Goal: Task Accomplishment & Management: Manage account settings

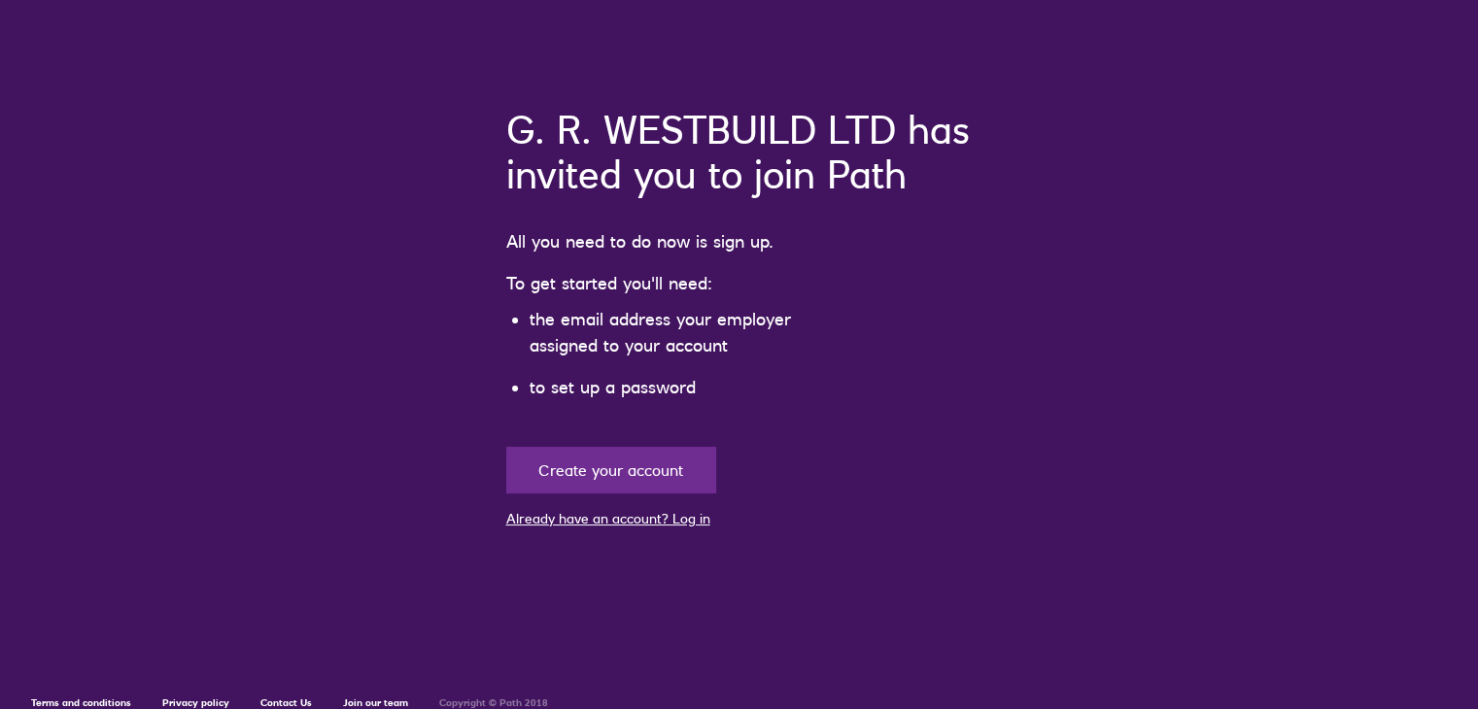
scroll to position [117, 0]
click at [669, 528] on link "Already have an account? Log in" at bounding box center [608, 518] width 204 height 17
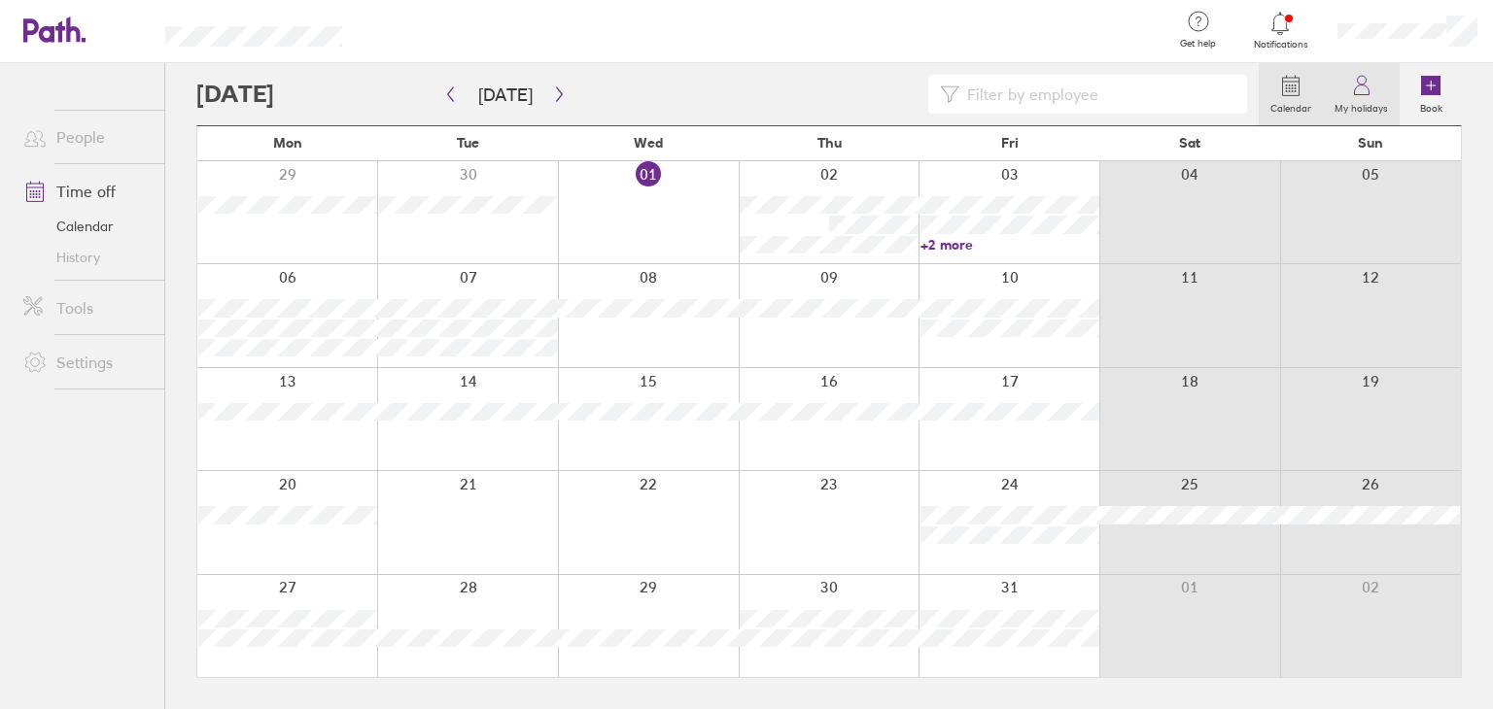
click at [1364, 88] on icon at bounding box center [1361, 85] width 23 height 23
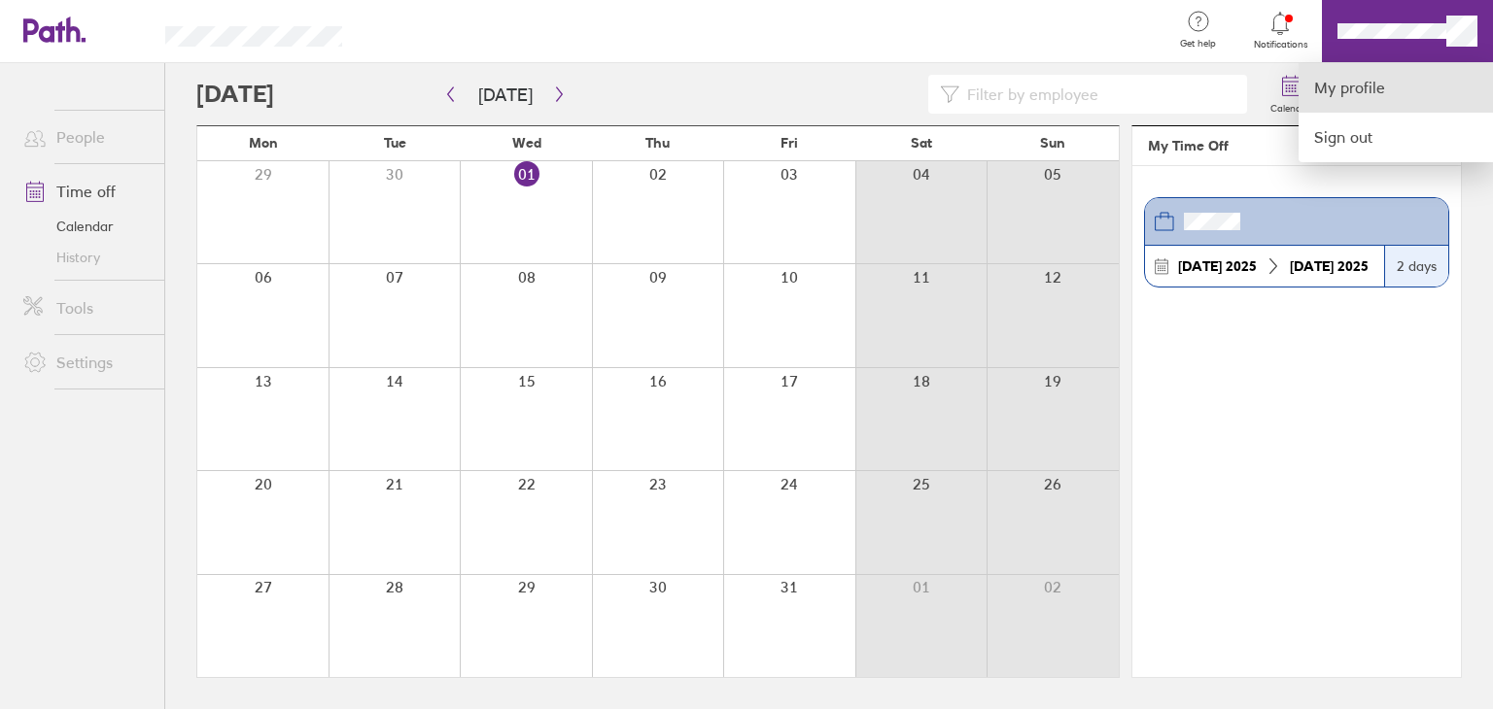
click at [1357, 90] on link "My profile" at bounding box center [1395, 88] width 194 height 50
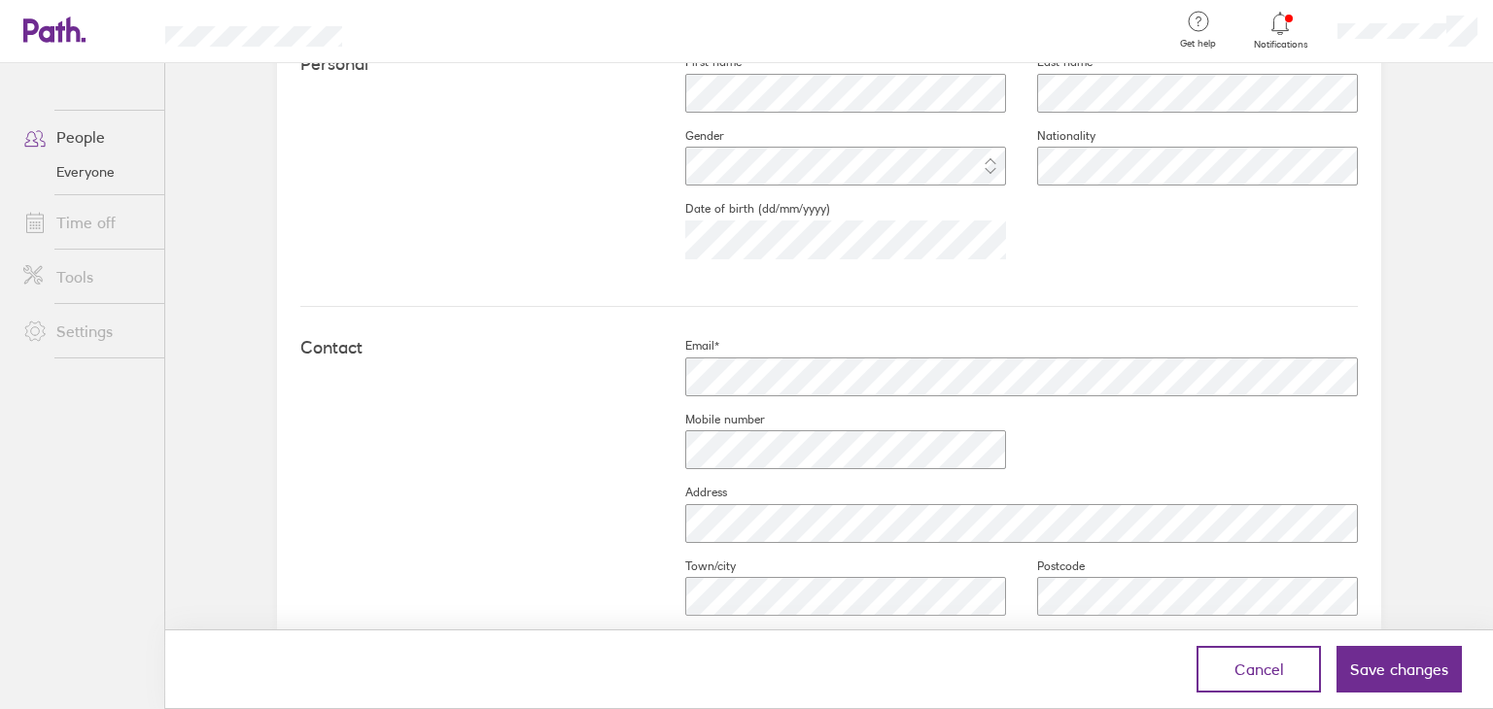
scroll to position [602, 0]
click at [1376, 666] on span "Save changes" at bounding box center [1399, 669] width 98 height 17
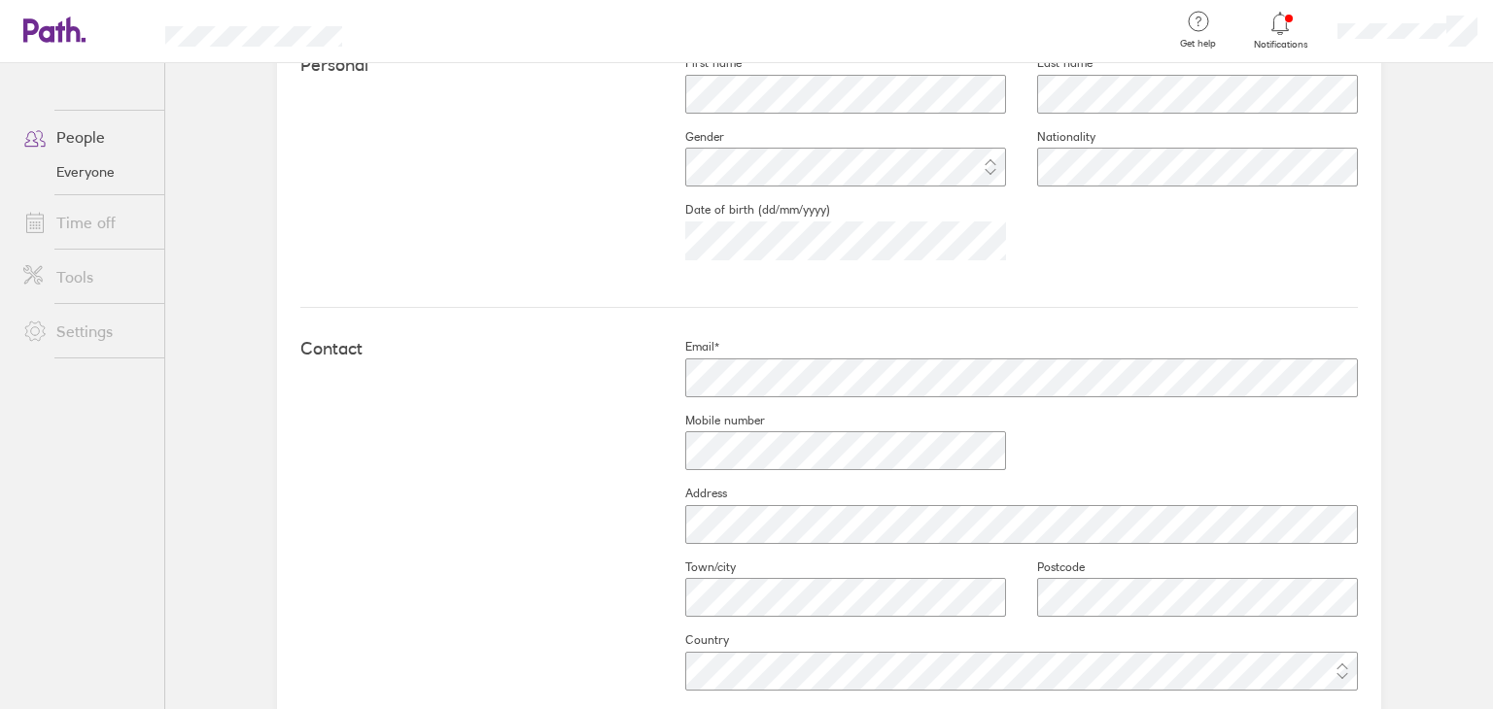
click at [95, 223] on link "Time off" at bounding box center [86, 222] width 156 height 39
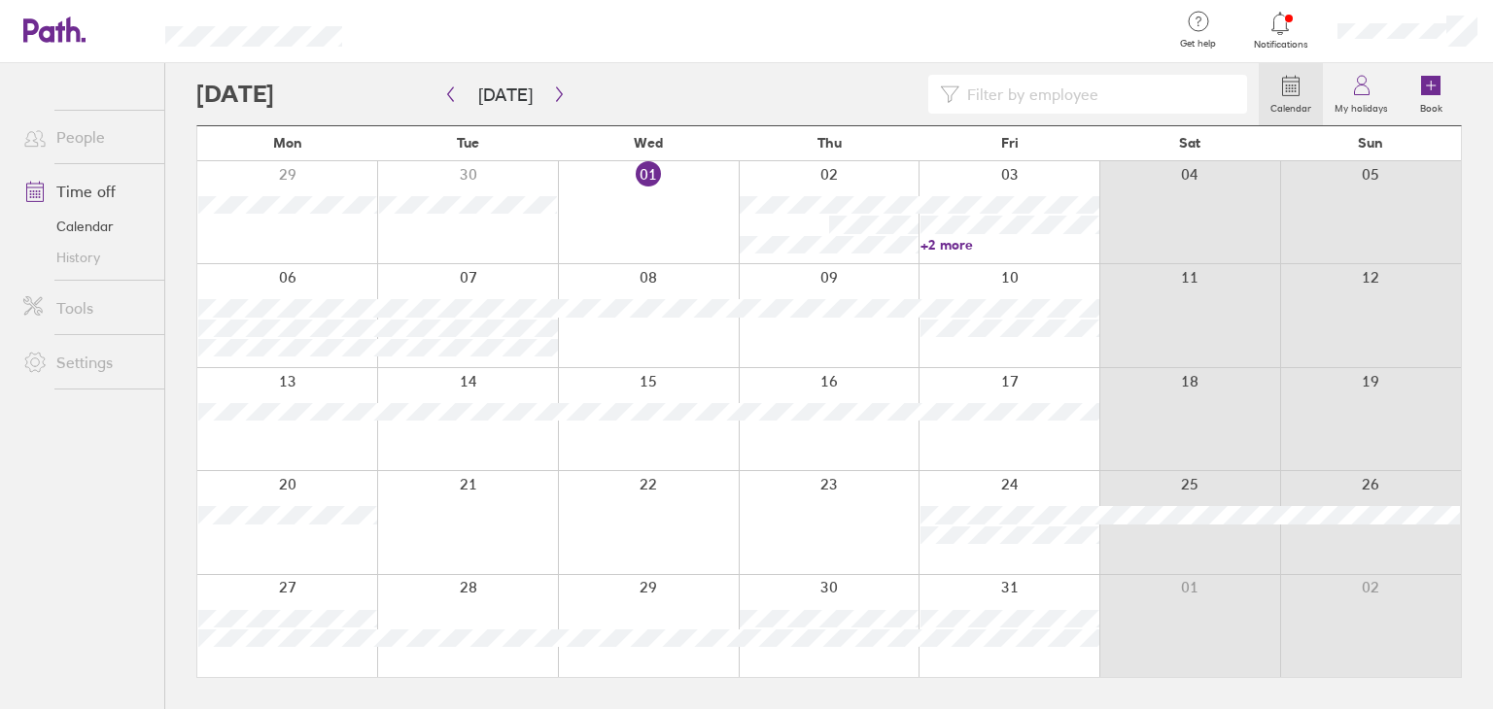
click at [86, 186] on link "Time off" at bounding box center [86, 191] width 156 height 39
click at [83, 310] on link "Tools" at bounding box center [86, 308] width 156 height 39
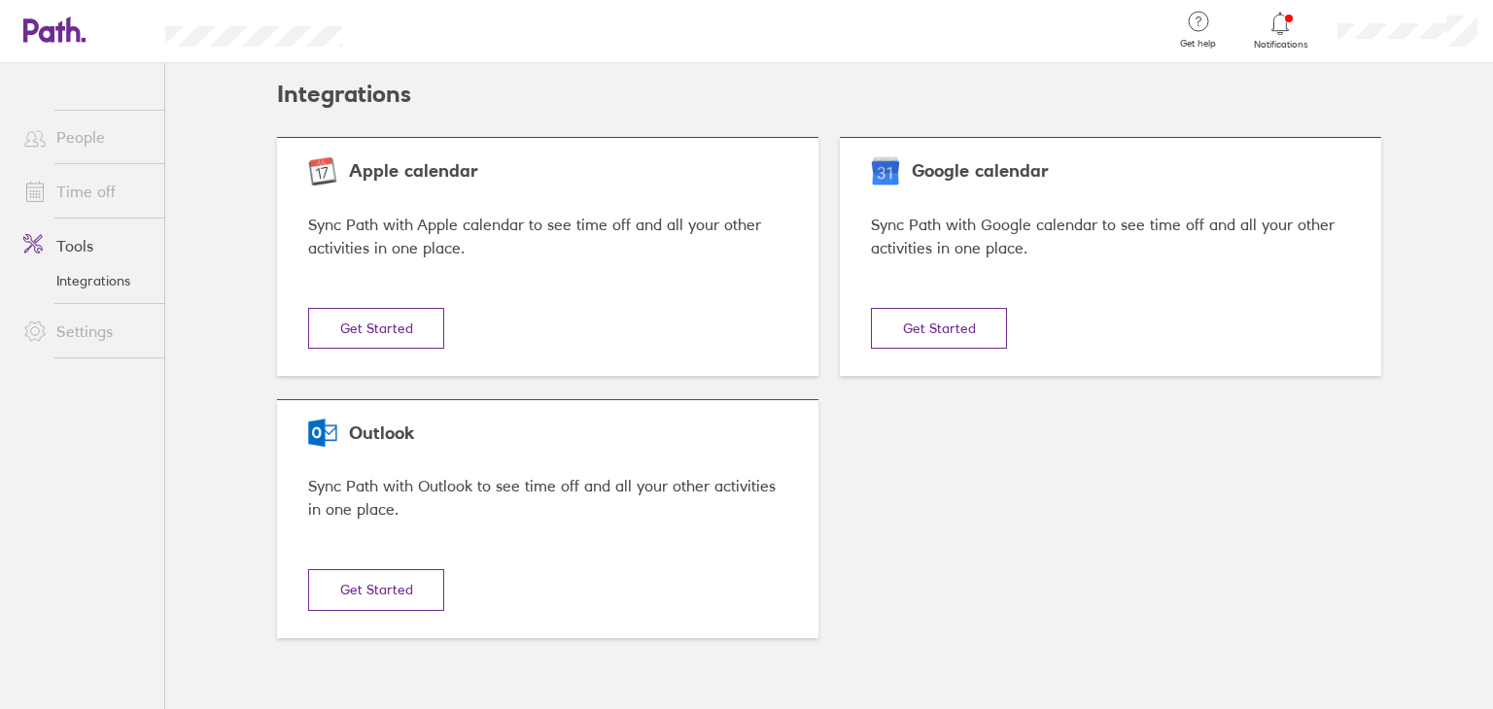
click at [88, 330] on link "Settings" at bounding box center [86, 331] width 156 height 39
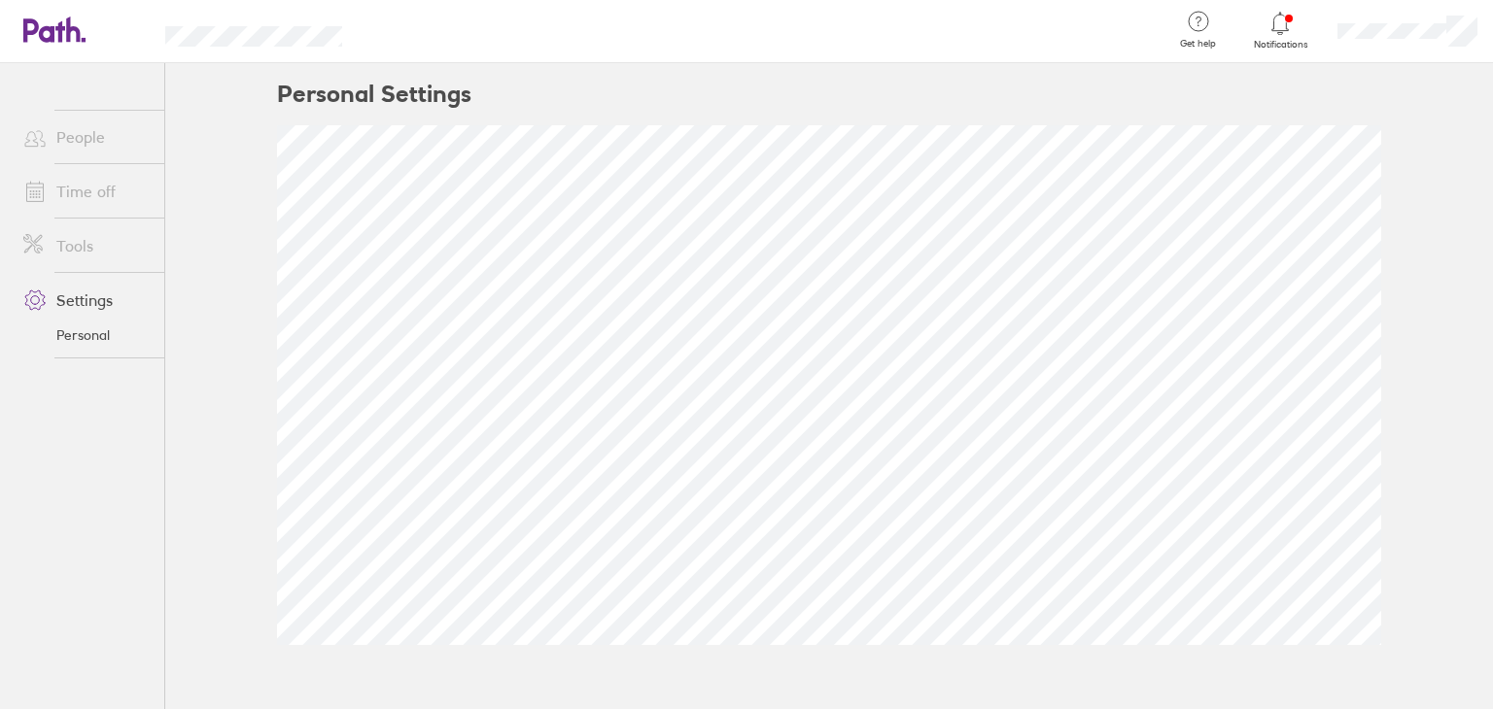
click at [82, 125] on link "People" at bounding box center [86, 137] width 156 height 39
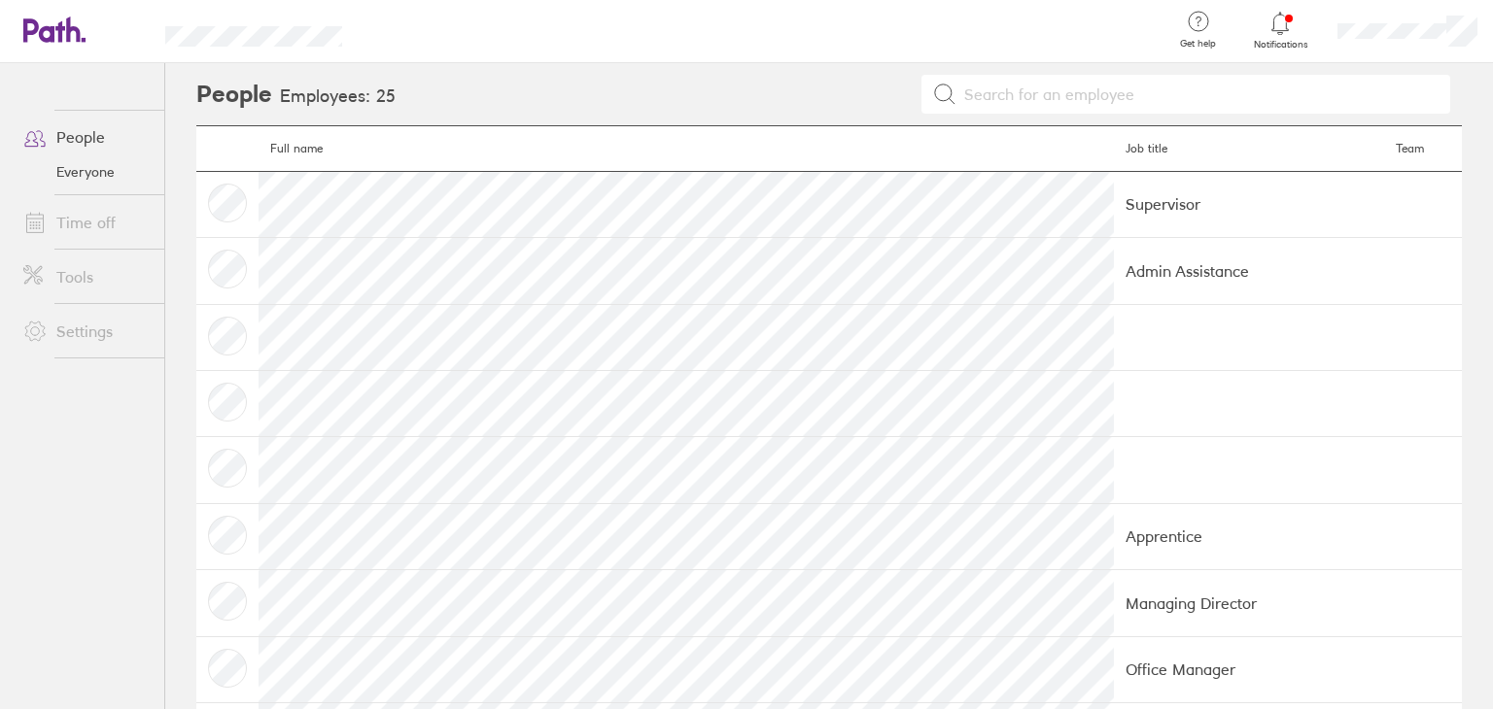
click at [88, 168] on link "Everyone" at bounding box center [86, 171] width 156 height 31
click at [91, 217] on link "Time off" at bounding box center [86, 222] width 156 height 39
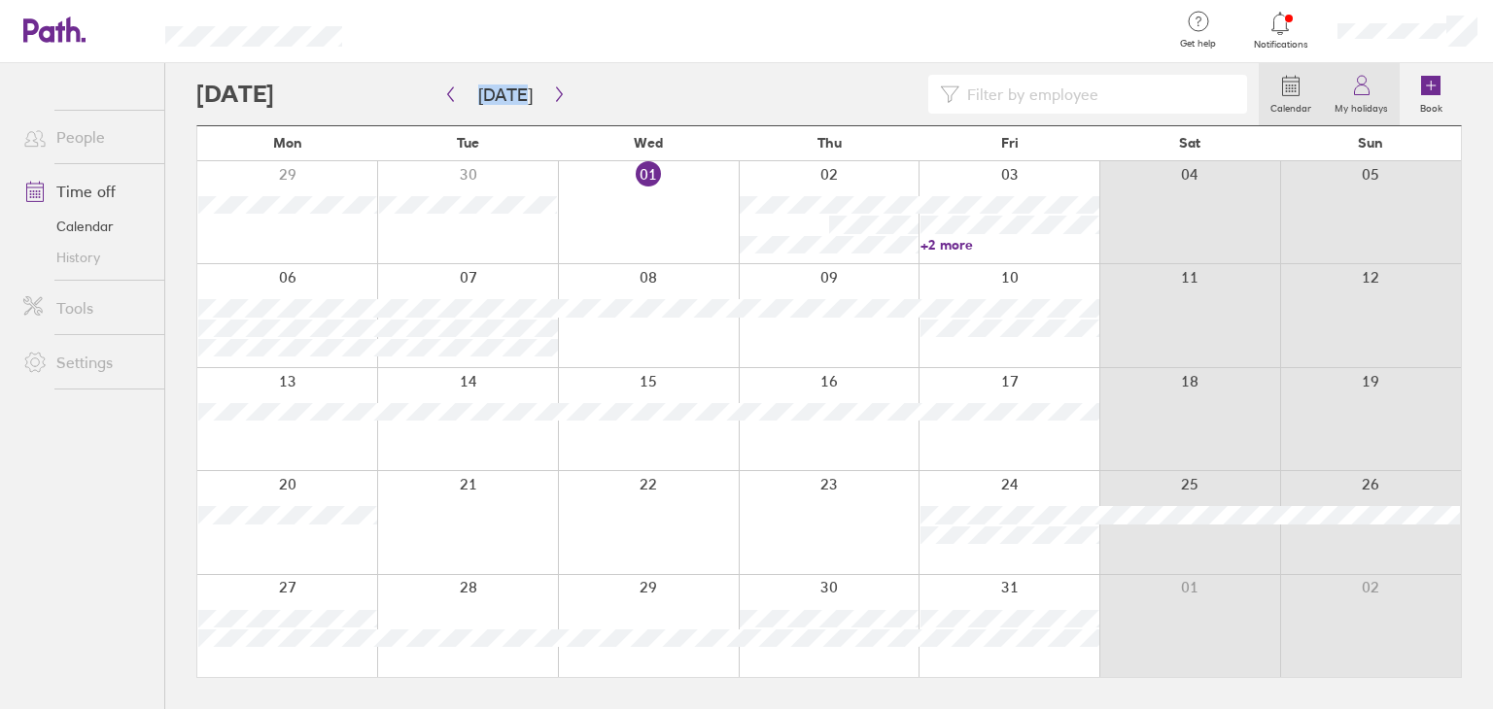
click at [1380, 86] on link "My holidays" at bounding box center [1361, 94] width 77 height 62
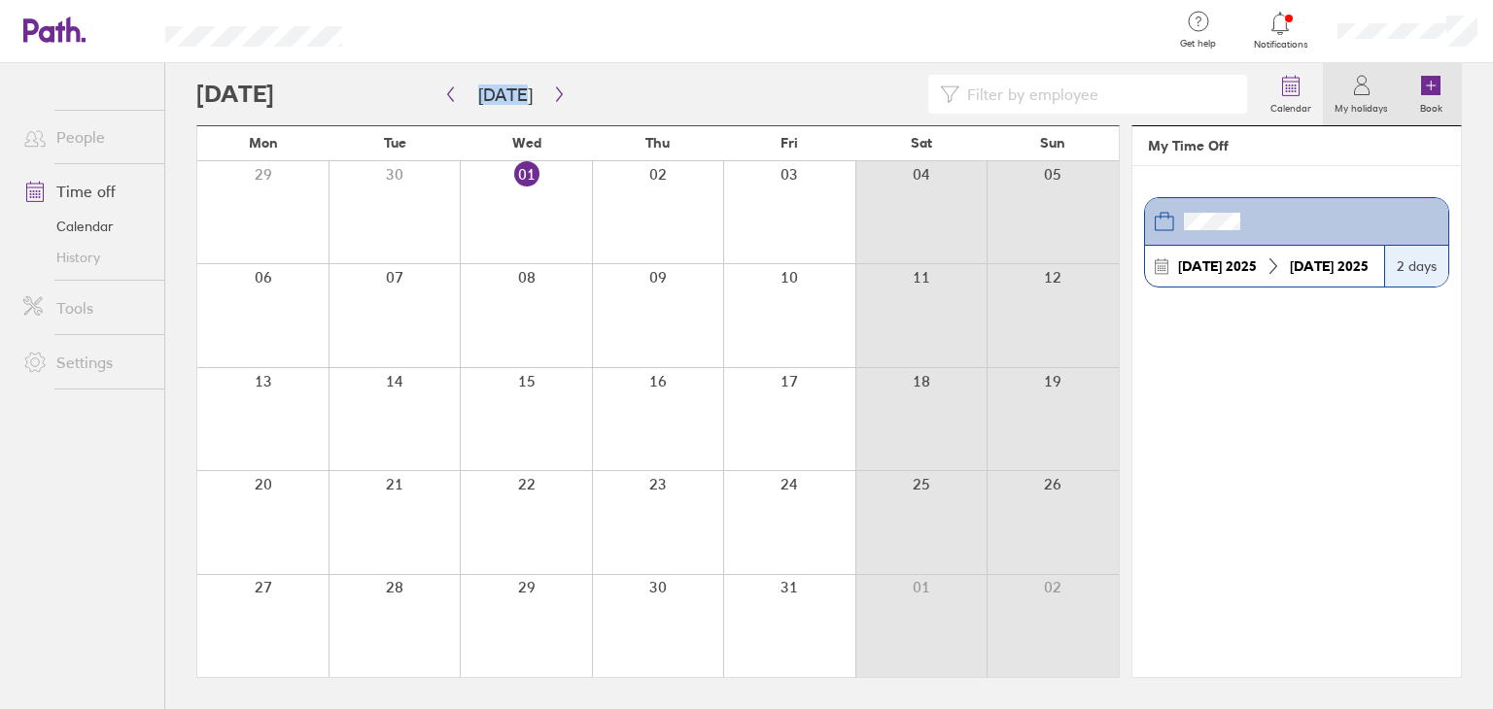
click at [1437, 86] on icon at bounding box center [1430, 85] width 19 height 19
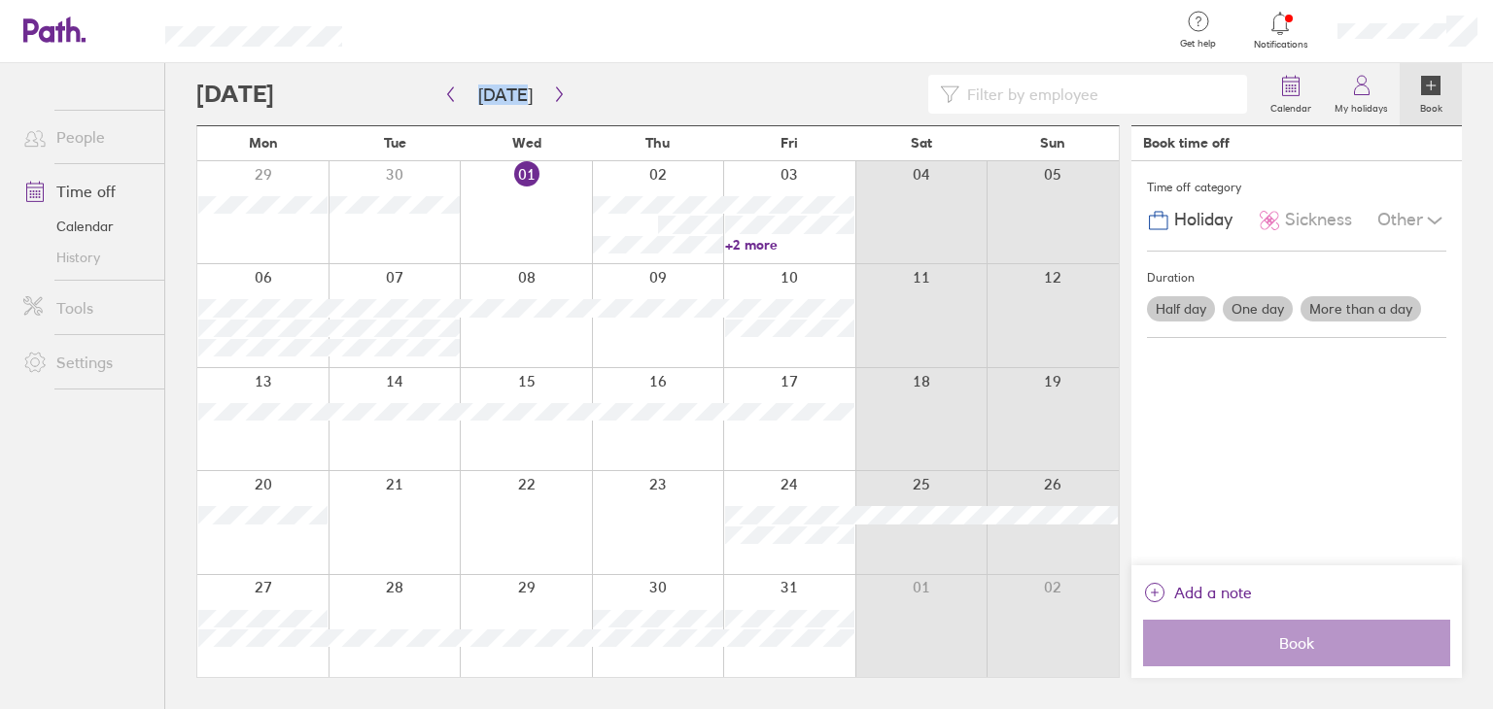
click at [1434, 215] on icon at bounding box center [1434, 220] width 23 height 23
click at [1329, 453] on div "Time off category Holiday Sickness Other Compassionate Parental Unpaid leave Du…" at bounding box center [1296, 363] width 330 height 404
click at [89, 356] on link "Settings" at bounding box center [86, 362] width 156 height 39
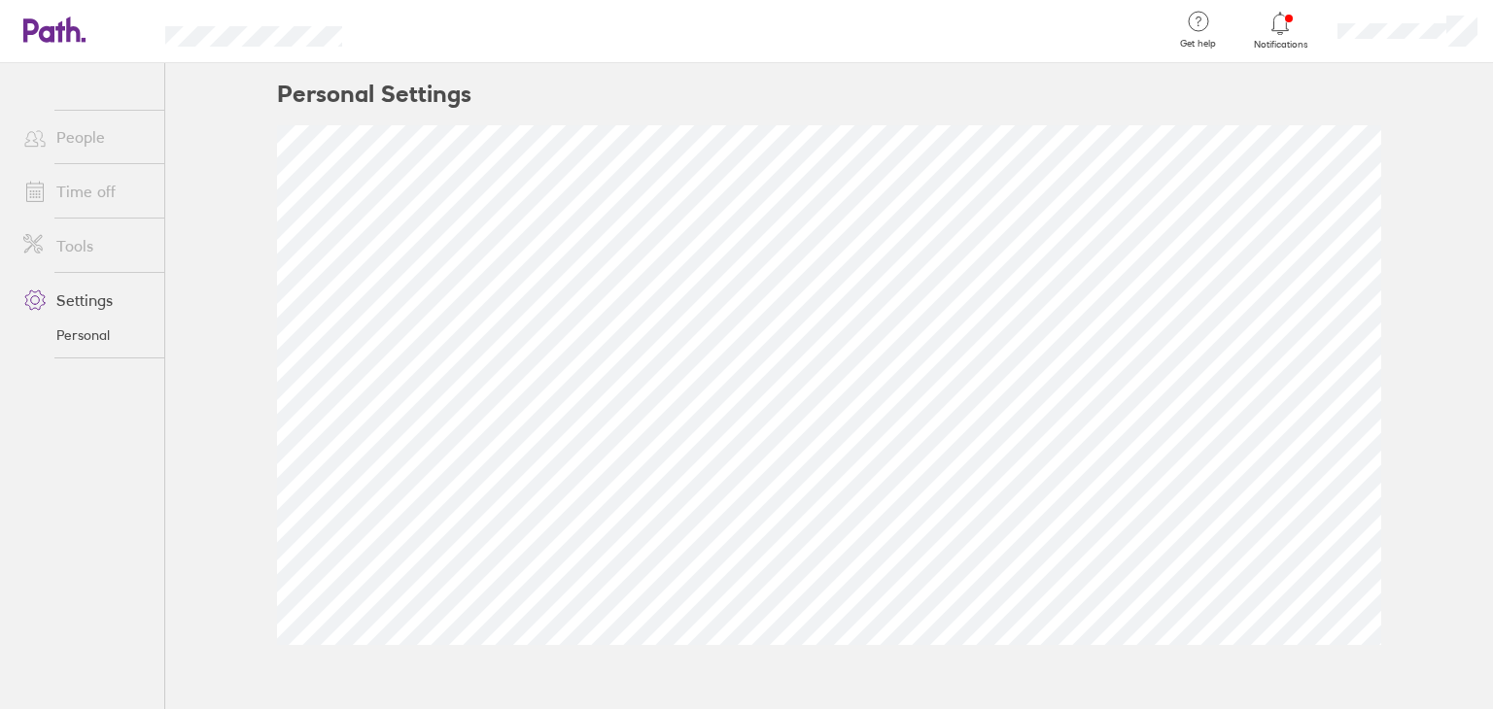
click at [1279, 31] on icon at bounding box center [1279, 23] width 23 height 23
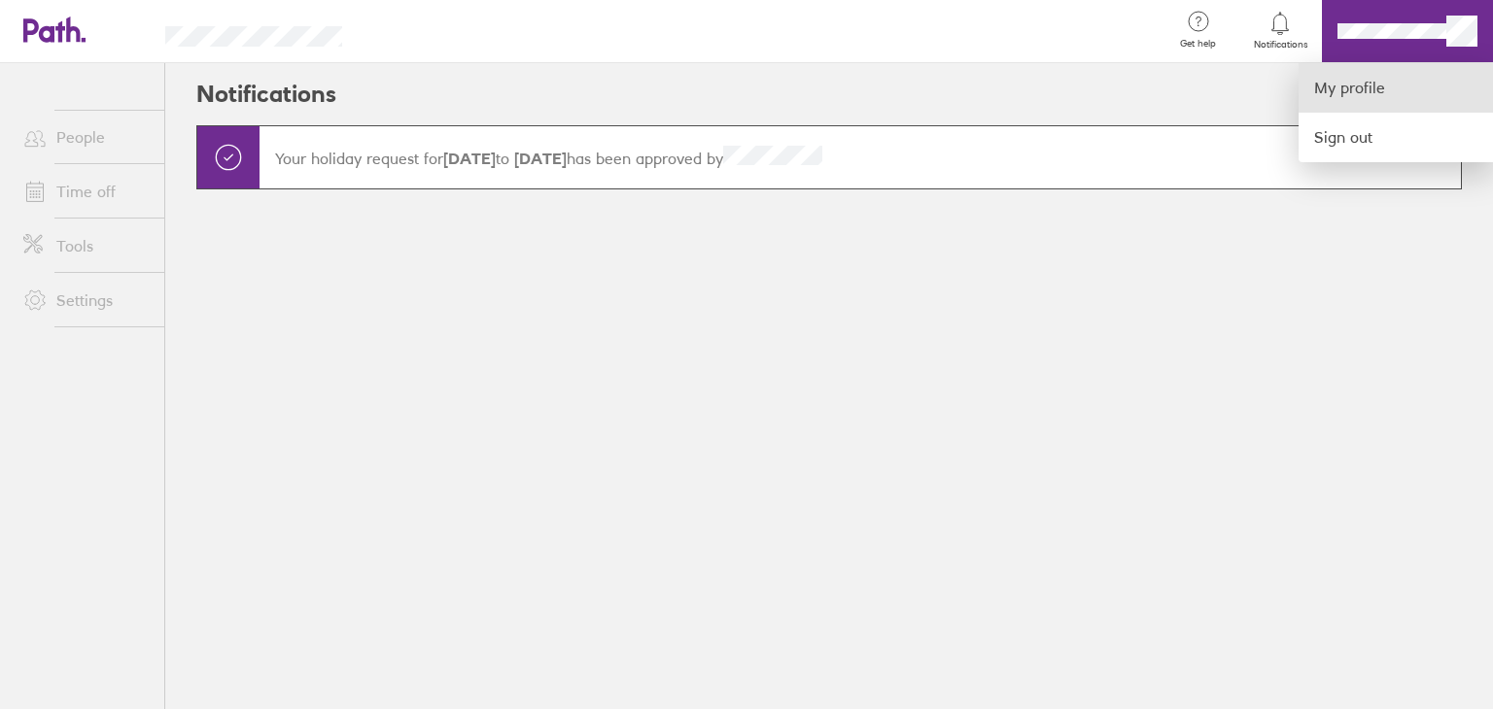
click at [1359, 91] on link "My profile" at bounding box center [1395, 88] width 194 height 50
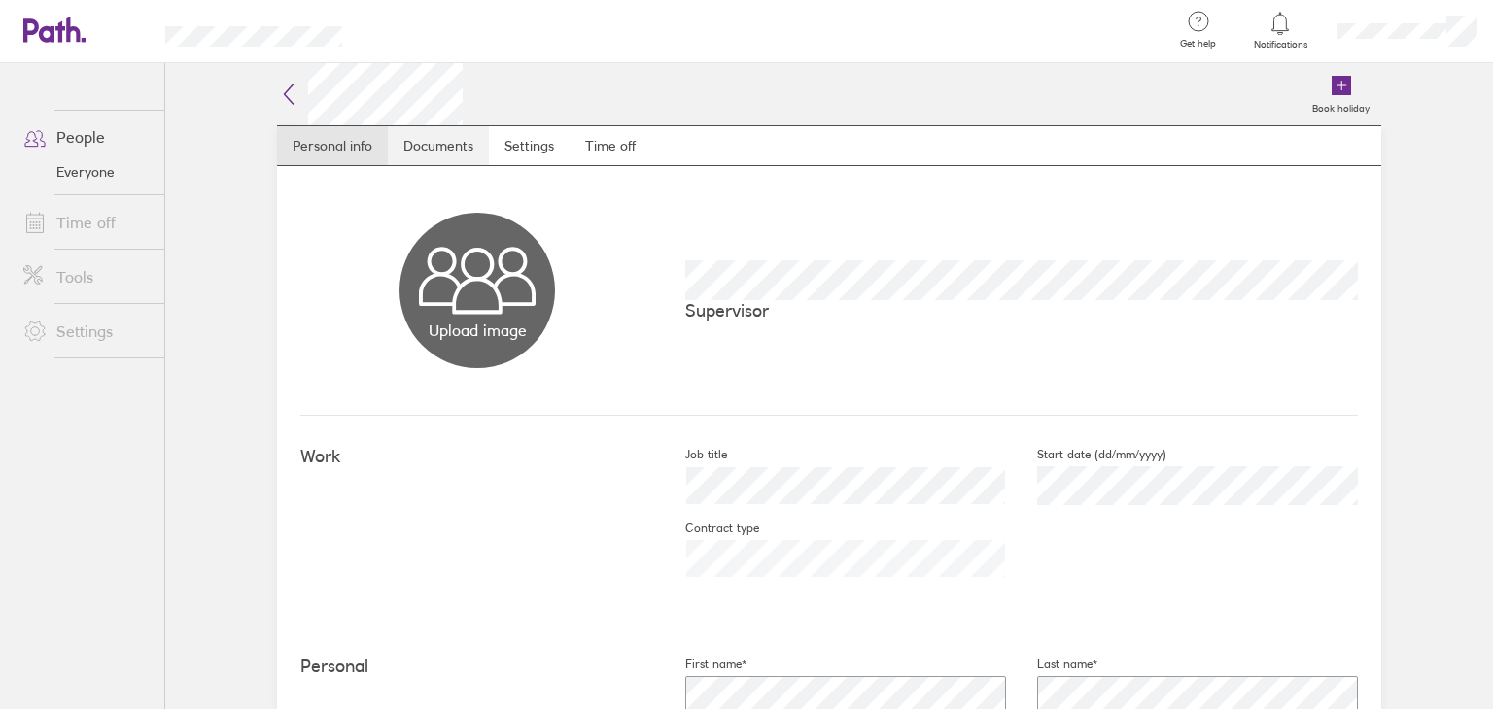
click at [448, 143] on link "Documents" at bounding box center [438, 145] width 101 height 39
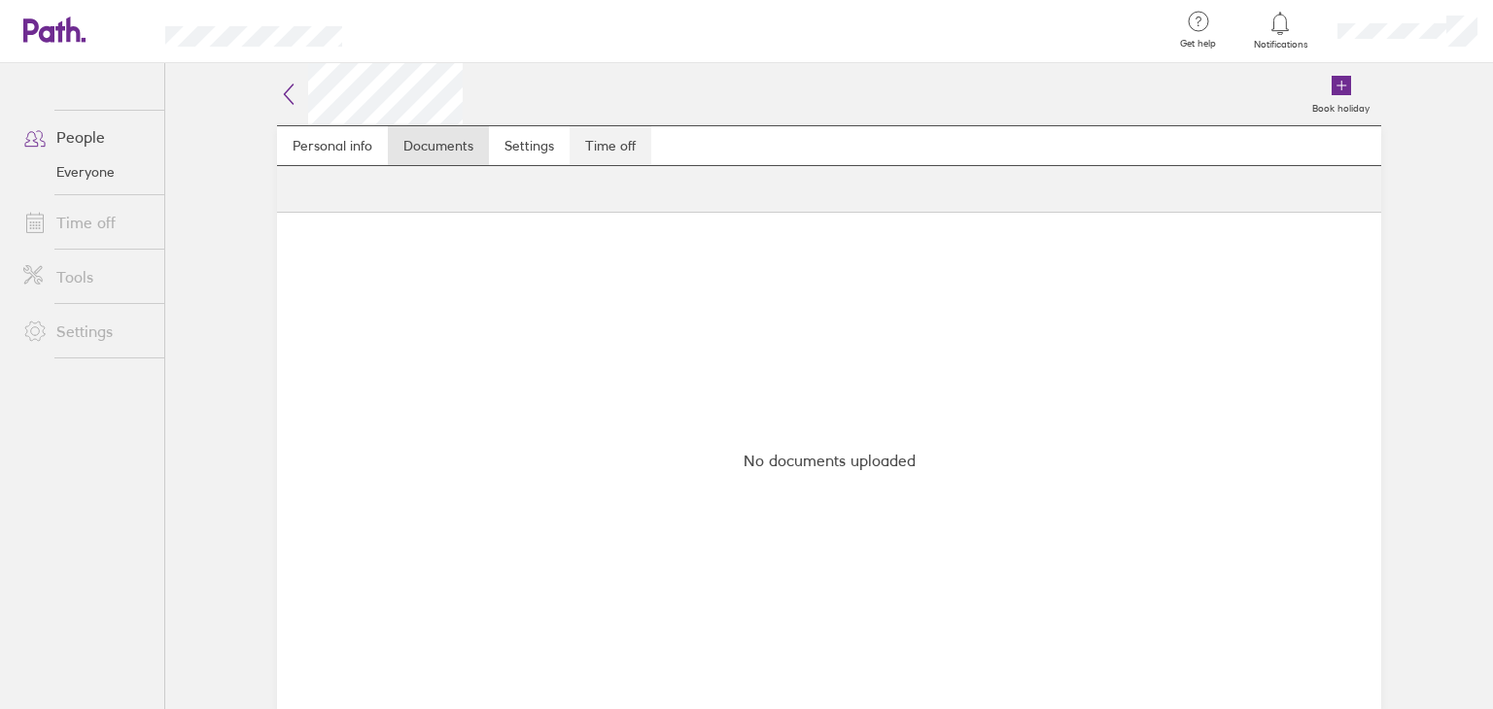
click at [609, 143] on link "Time off" at bounding box center [610, 145] width 82 height 39
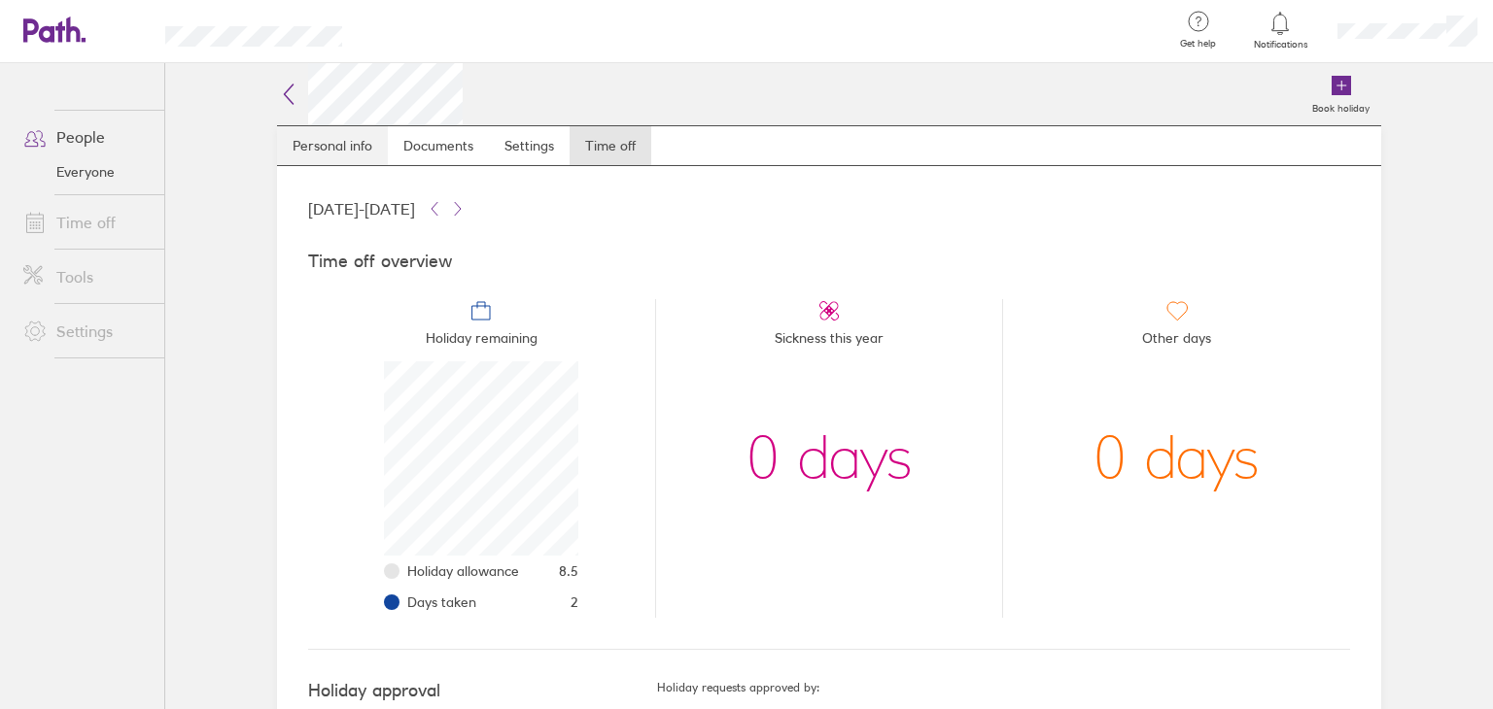
click at [328, 141] on link "Personal info" at bounding box center [332, 145] width 111 height 39
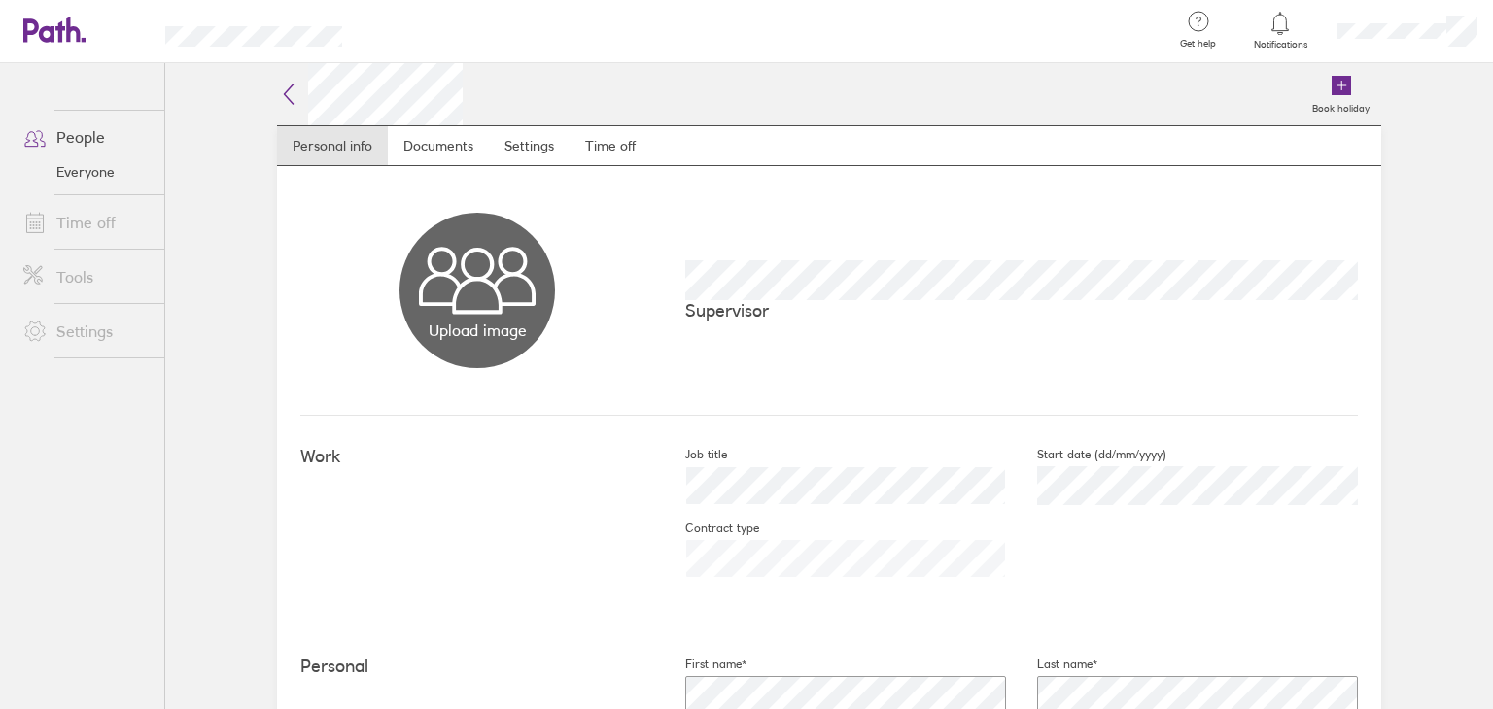
click at [86, 223] on link "Time off" at bounding box center [86, 222] width 156 height 39
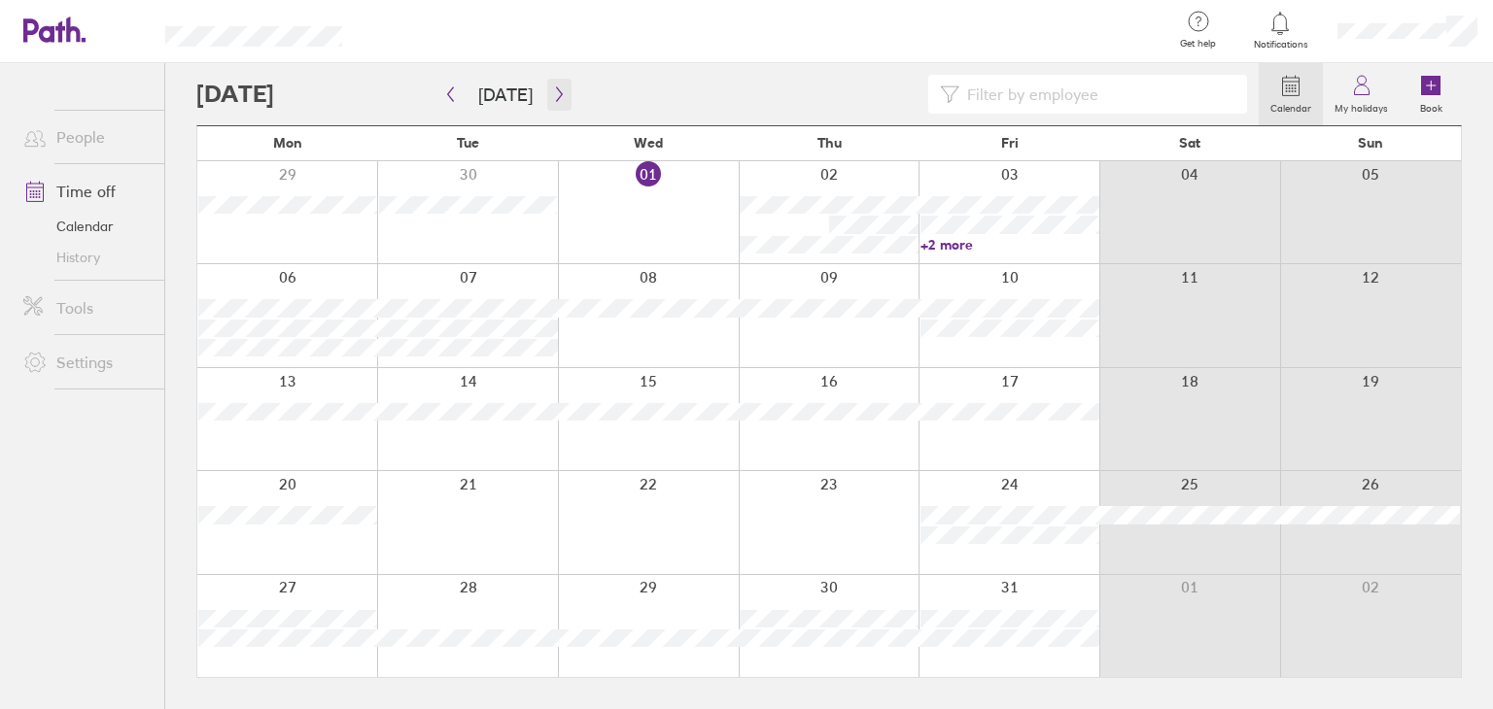
click at [555, 91] on icon "button" at bounding box center [559, 94] width 15 height 16
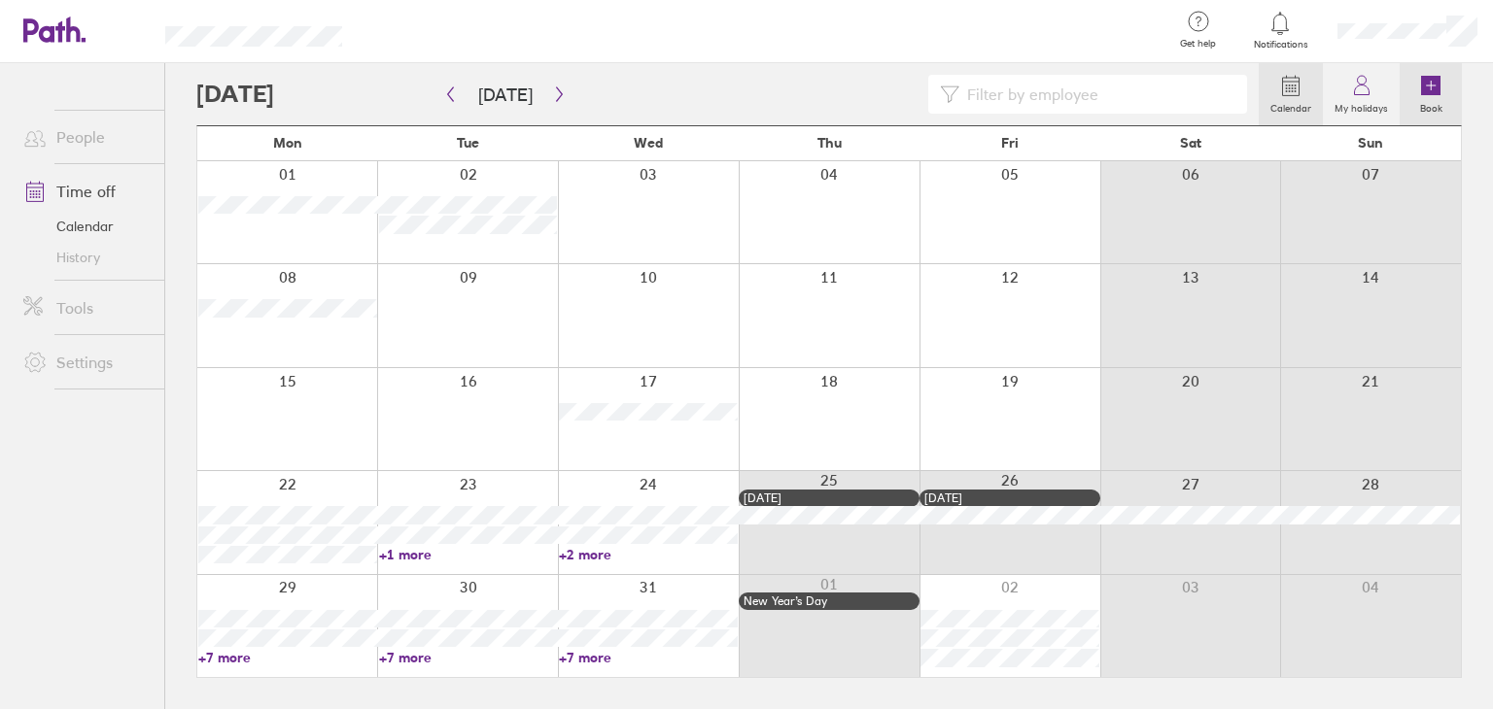
click at [1431, 85] on icon at bounding box center [1430, 85] width 19 height 19
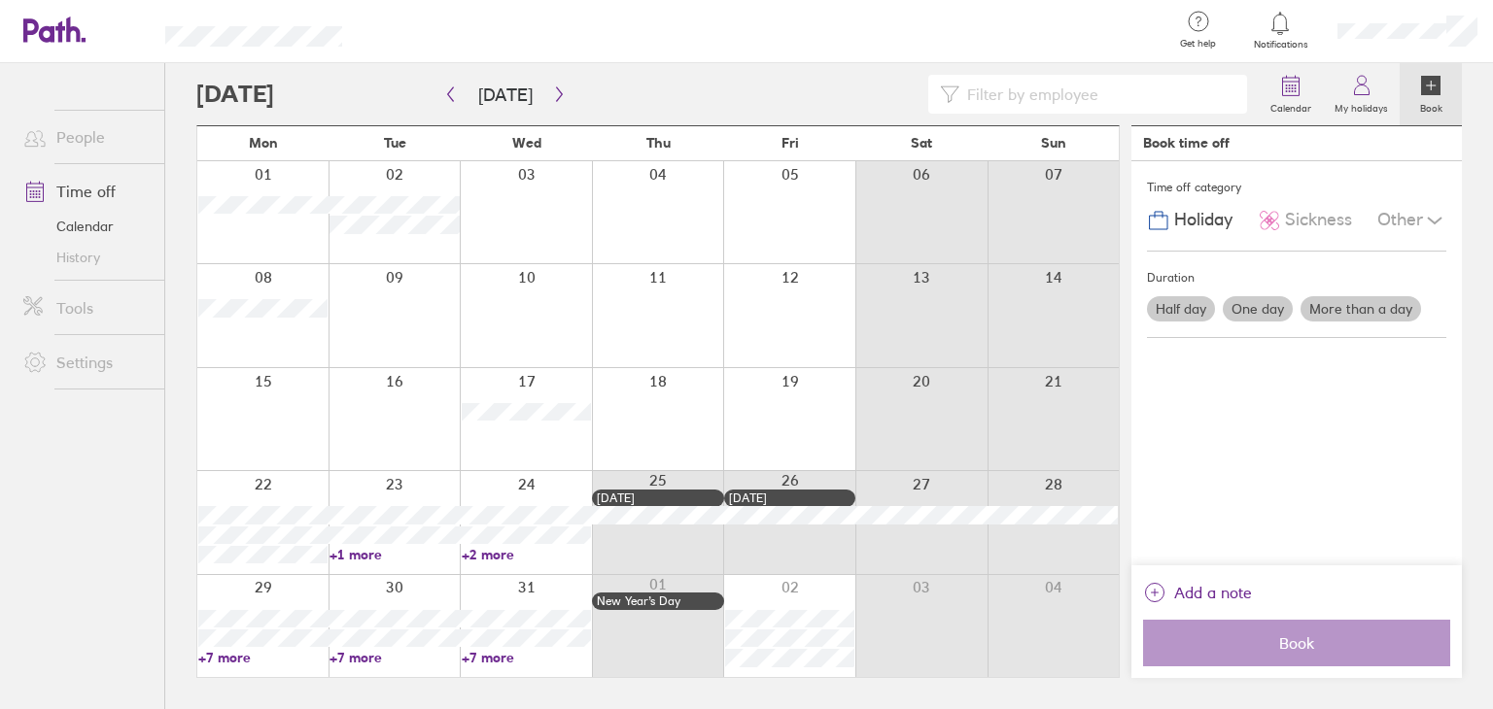
click at [1346, 304] on label "More than a day" at bounding box center [1360, 308] width 120 height 25
click at [0, 0] on input "More than a day" at bounding box center [0, 0] width 0 height 0
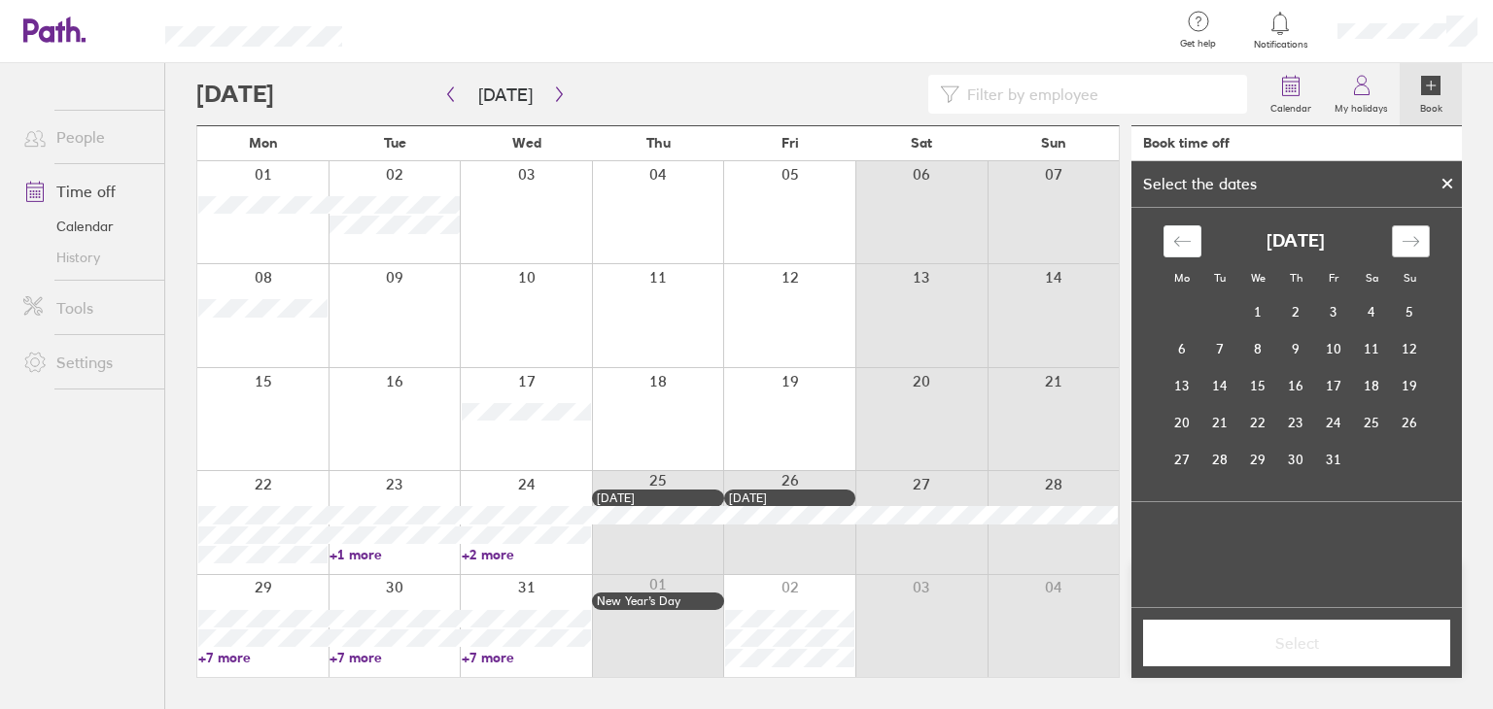
click at [1415, 238] on icon "Move forward to switch to the next month." at bounding box center [1410, 241] width 18 height 18
click at [1446, 176] on div at bounding box center [1446, 183] width 29 height 33
